Goal: Task Accomplishment & Management: Use online tool/utility

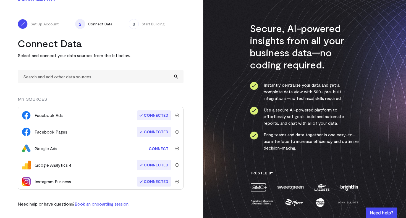
click at [152, 152] on link "Connect" at bounding box center [158, 149] width 25 height 10
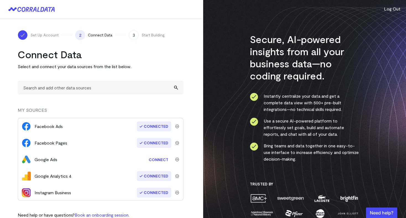
click at [157, 160] on link "Connect" at bounding box center [158, 160] width 25 height 10
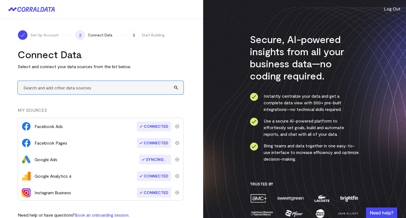
click at [116, 84] on input "text" at bounding box center [101, 88] width 166 height 14
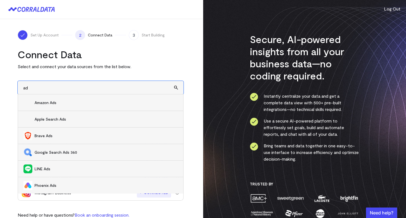
type input "a"
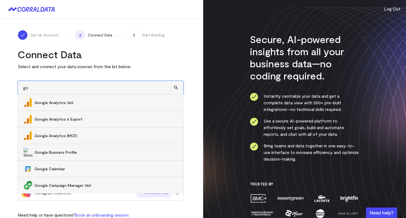
type input "g"
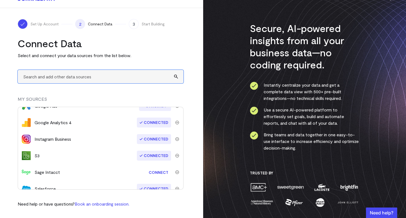
scroll to position [50, 0]
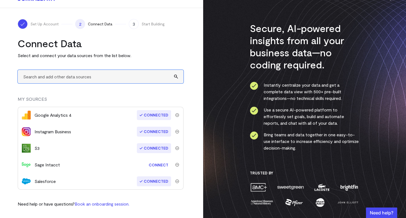
click at [172, 76] on input "text" at bounding box center [101, 77] width 166 height 14
click at [174, 75] on input "text" at bounding box center [101, 77] width 166 height 14
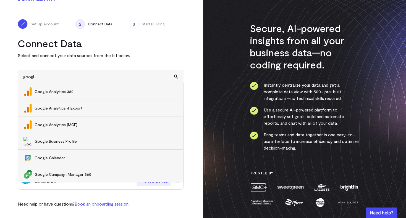
click at [51, 140] on span "Google Business Profile" at bounding box center [106, 142] width 143 height 6
type input "Google Business Profile"
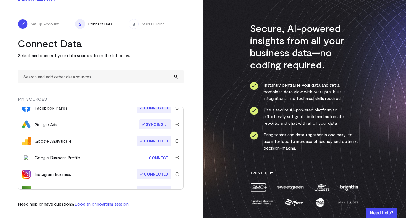
scroll to position [24, 0]
click at [158, 159] on link "Connect" at bounding box center [158, 157] width 25 height 10
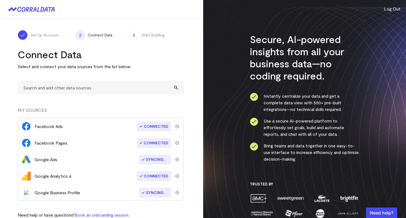
click at [184, 213] on turbo-frame "Connect Data Select and connect your data sources from the list below. MY SOURC…" at bounding box center [102, 133] width 168 height 170
